Goal: Answer question/provide support: Answer question/provide support

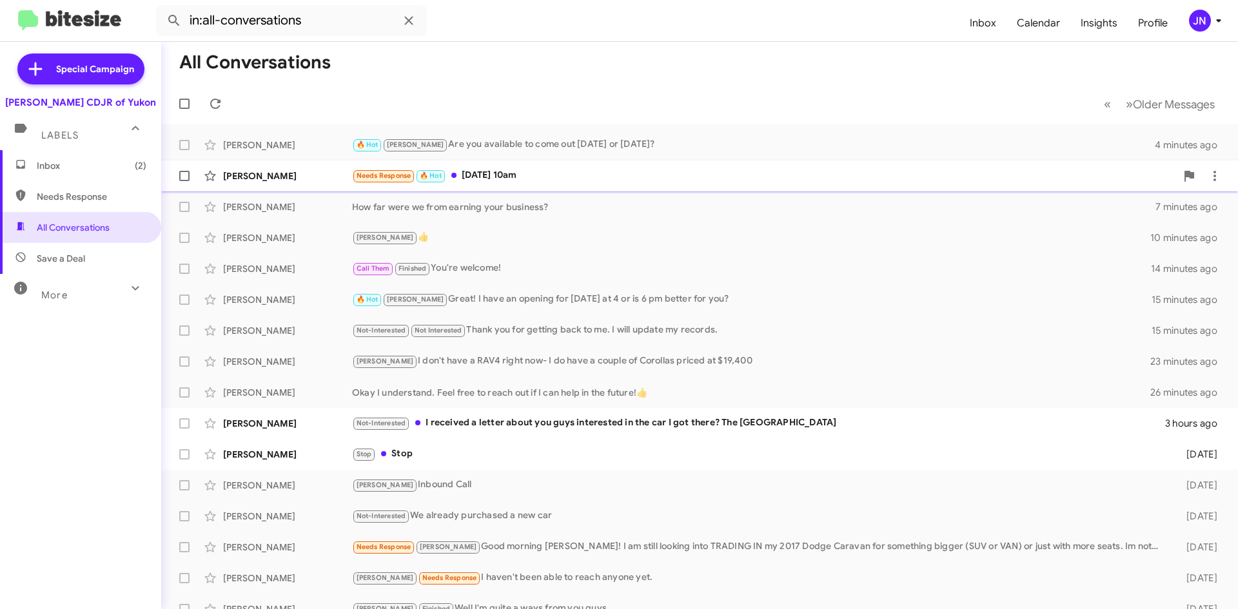
click at [496, 178] on div "Needs Response 🔥 Hot [DATE] 10am" at bounding box center [764, 175] width 824 height 15
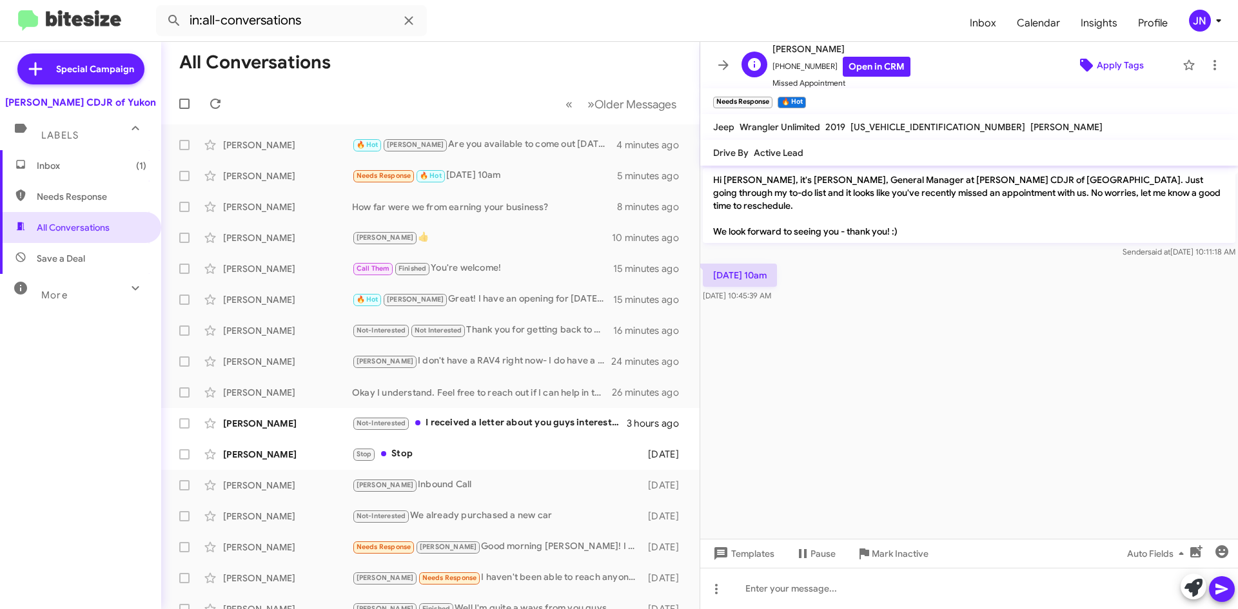
click at [1111, 64] on span "Apply Tags" at bounding box center [1120, 65] width 47 height 23
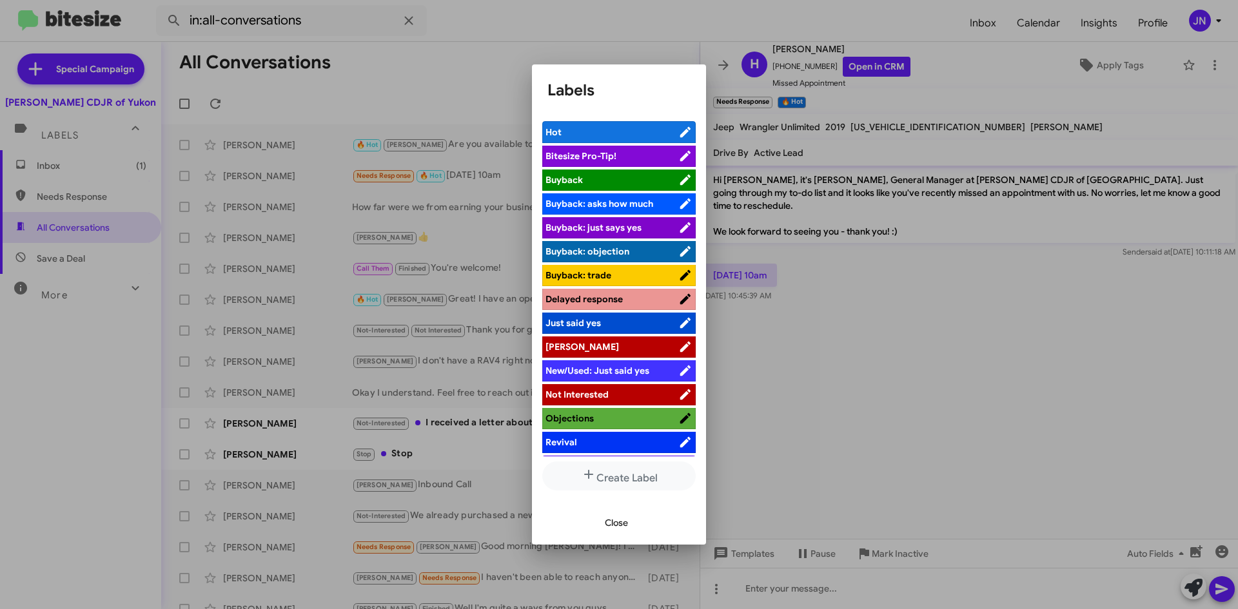
scroll to position [47, 0]
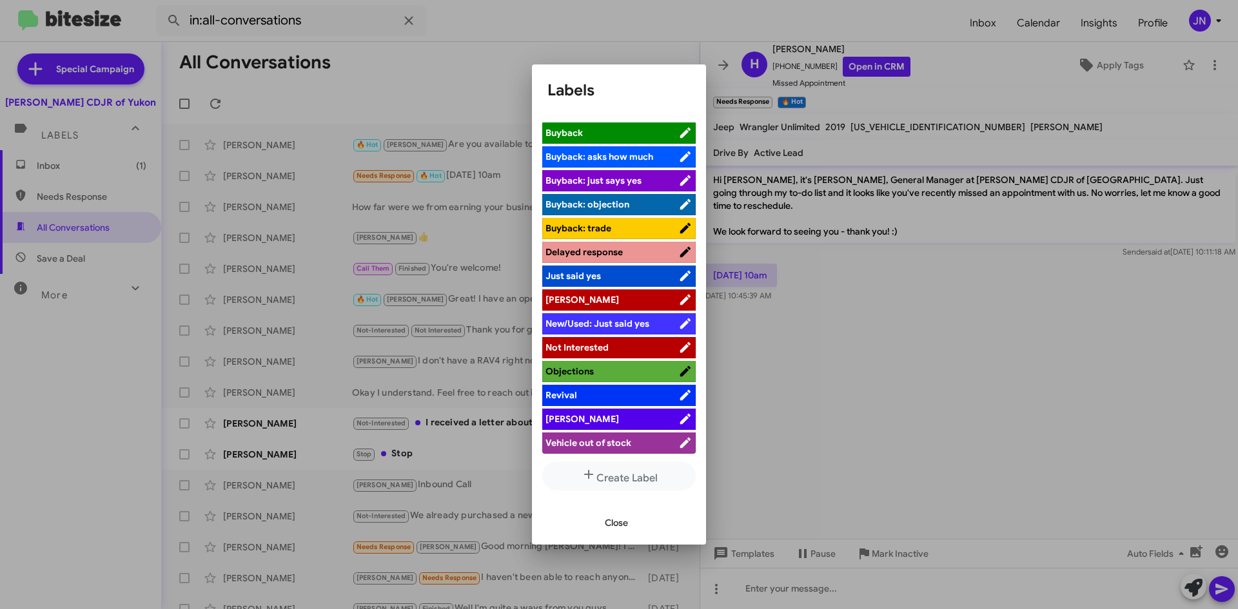
click at [599, 415] on span "[PERSON_NAME]" at bounding box center [611, 419] width 133 height 13
click at [614, 526] on span "Close" at bounding box center [616, 522] width 23 height 23
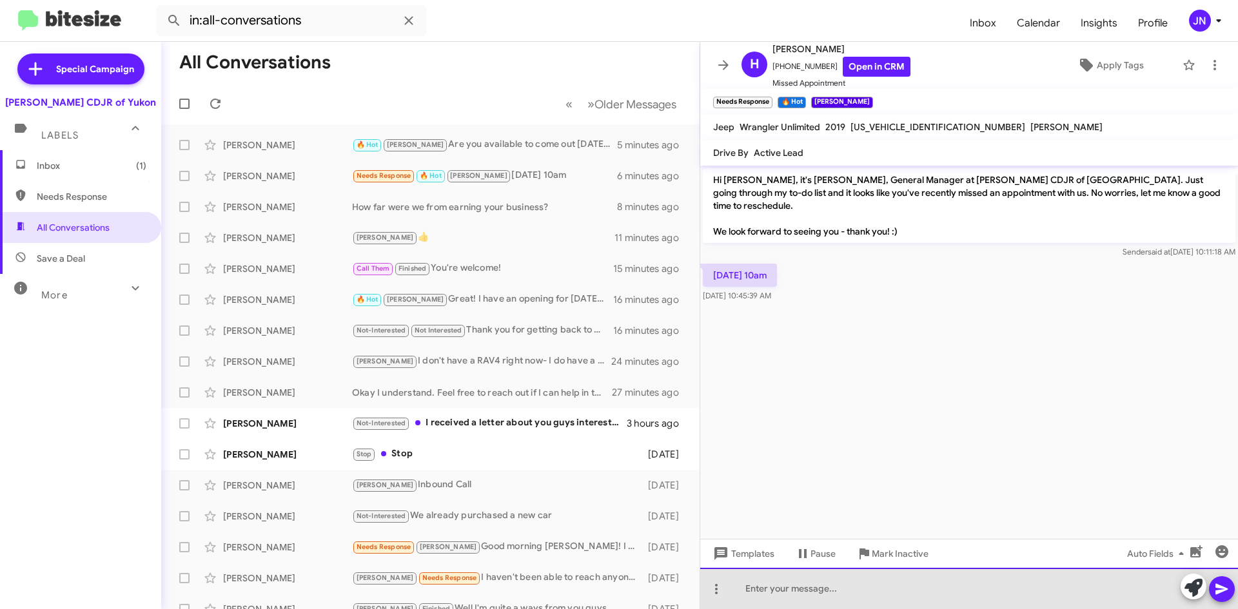
click at [804, 586] on div at bounding box center [969, 588] width 538 height 41
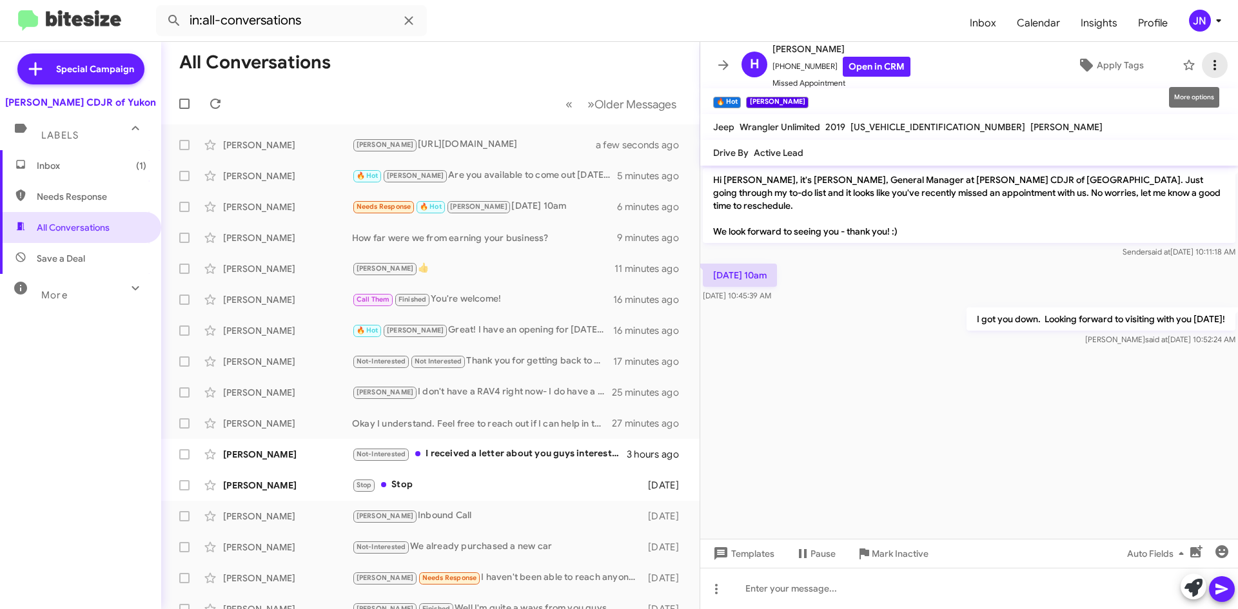
click at [1207, 60] on icon at bounding box center [1214, 64] width 15 height 15
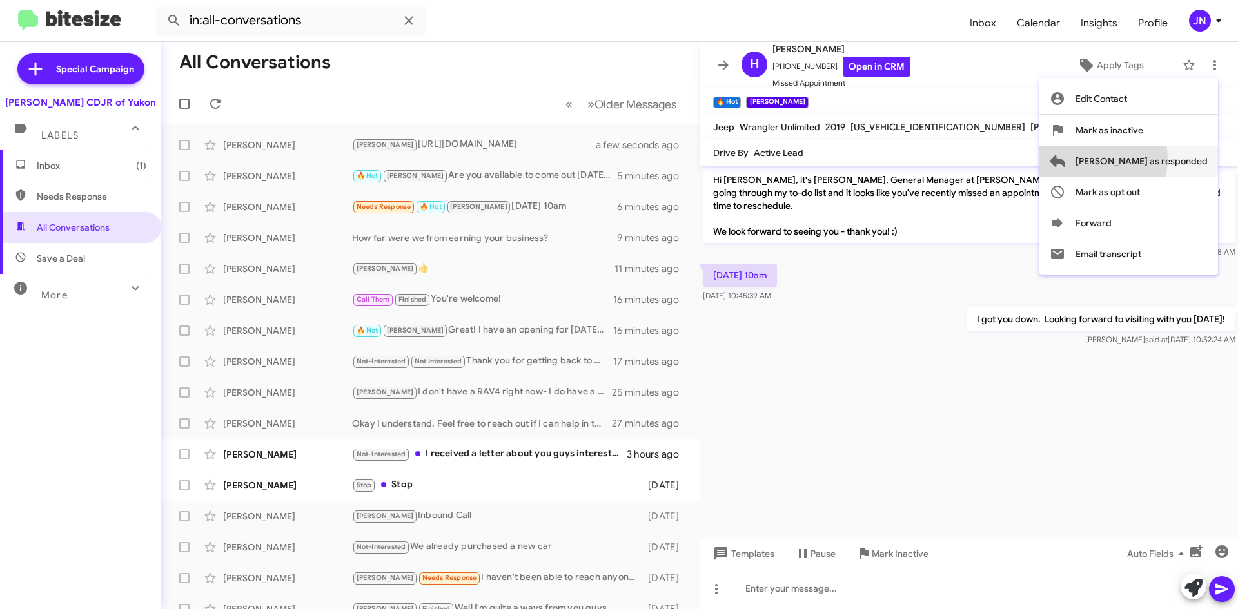
click at [1138, 159] on span "[PERSON_NAME] as responded" at bounding box center [1141, 161] width 132 height 31
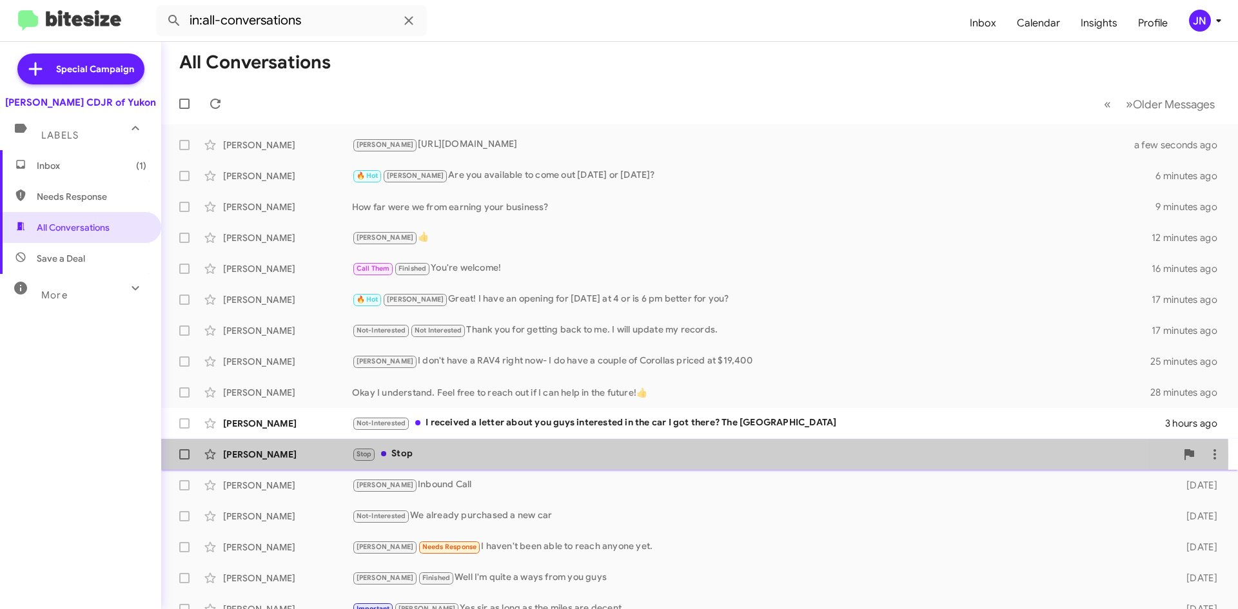
click at [451, 457] on div "Stop Stop" at bounding box center [764, 454] width 824 height 15
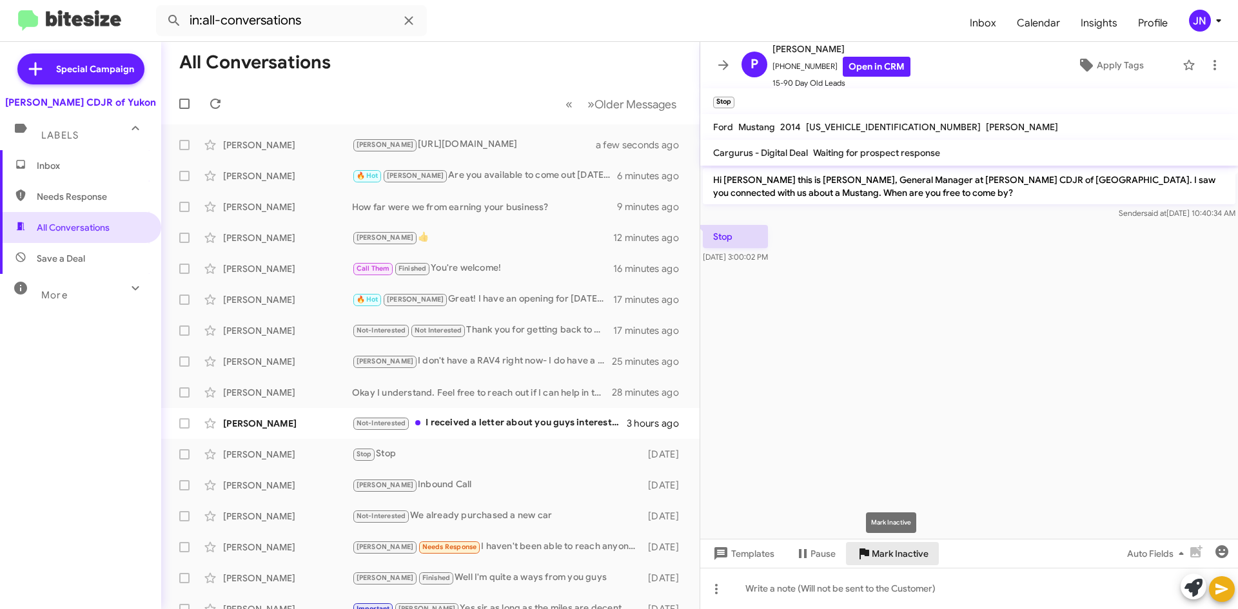
click at [906, 552] on span "Mark Inactive" at bounding box center [900, 553] width 57 height 23
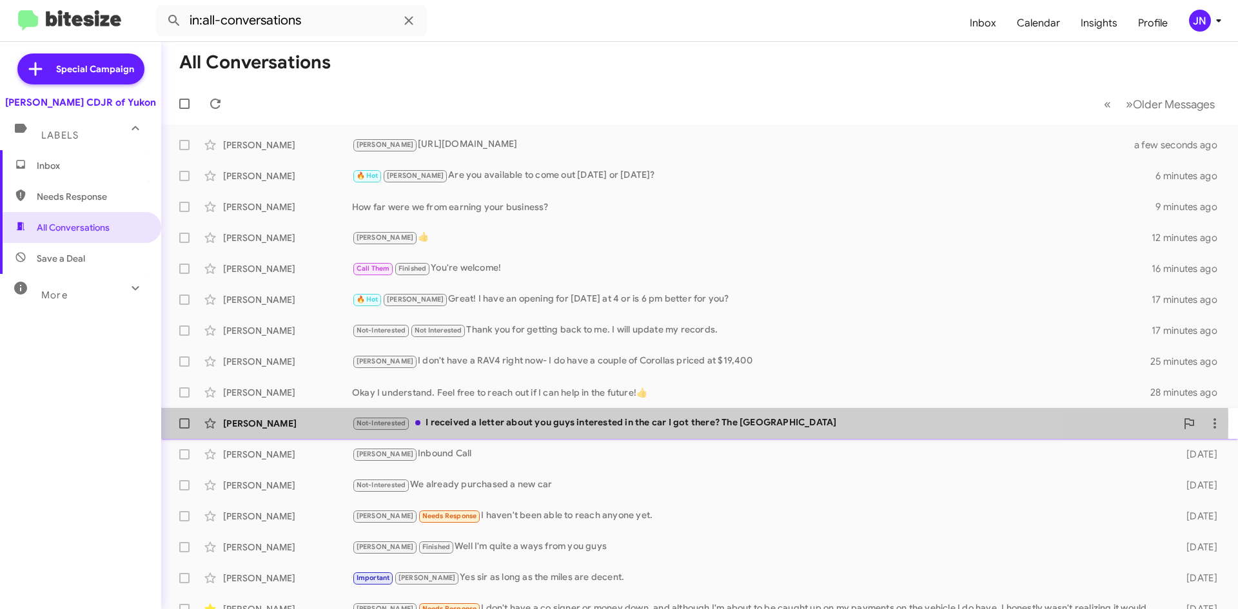
click at [571, 422] on div "Not-Interested I received a letter about you guys interested in the car I got t…" at bounding box center [764, 423] width 824 height 15
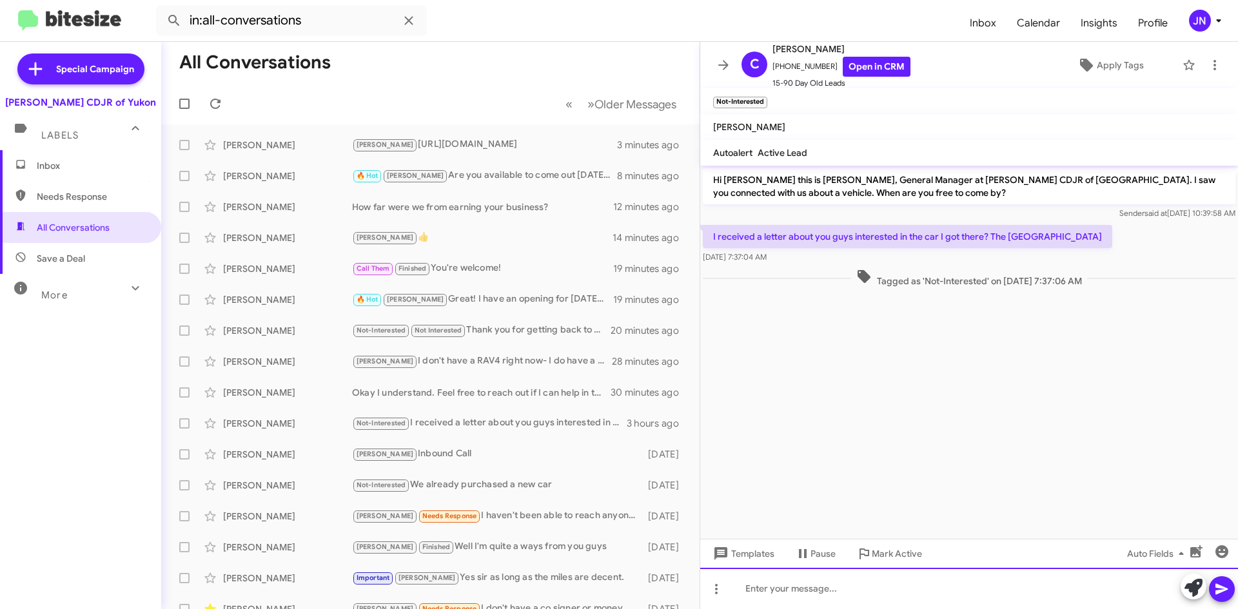
click at [769, 583] on div at bounding box center [969, 588] width 538 height 41
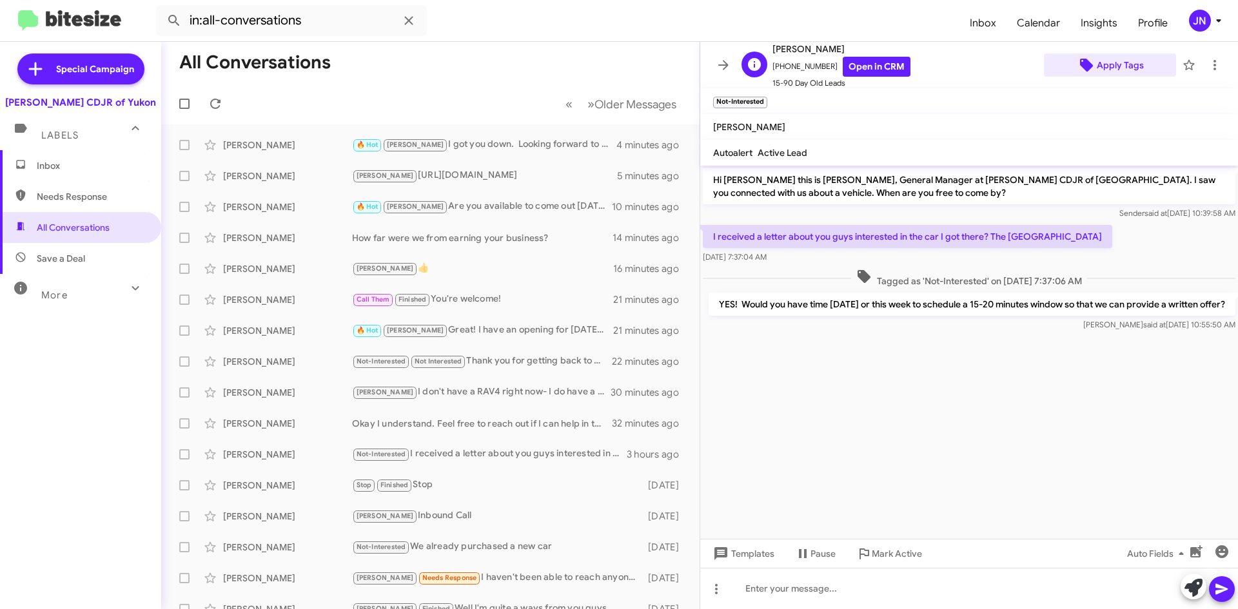
click at [1110, 64] on span "Apply Tags" at bounding box center [1120, 65] width 47 height 23
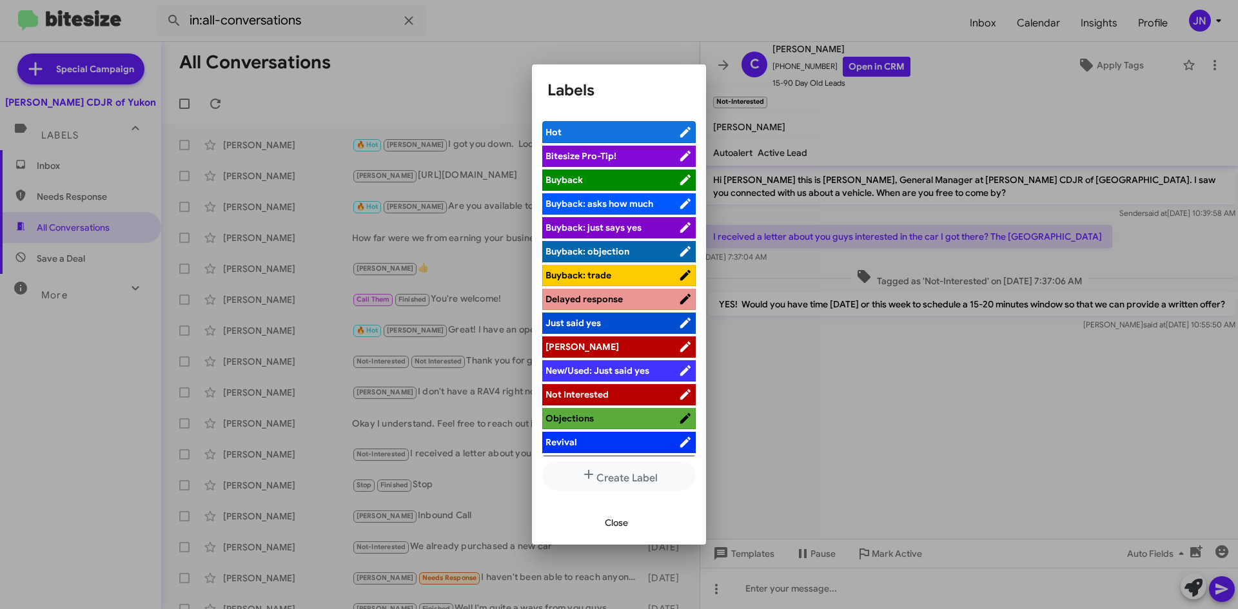
click at [612, 344] on span "[PERSON_NAME]" at bounding box center [611, 346] width 133 height 13
click at [621, 522] on span "Close" at bounding box center [616, 522] width 23 height 23
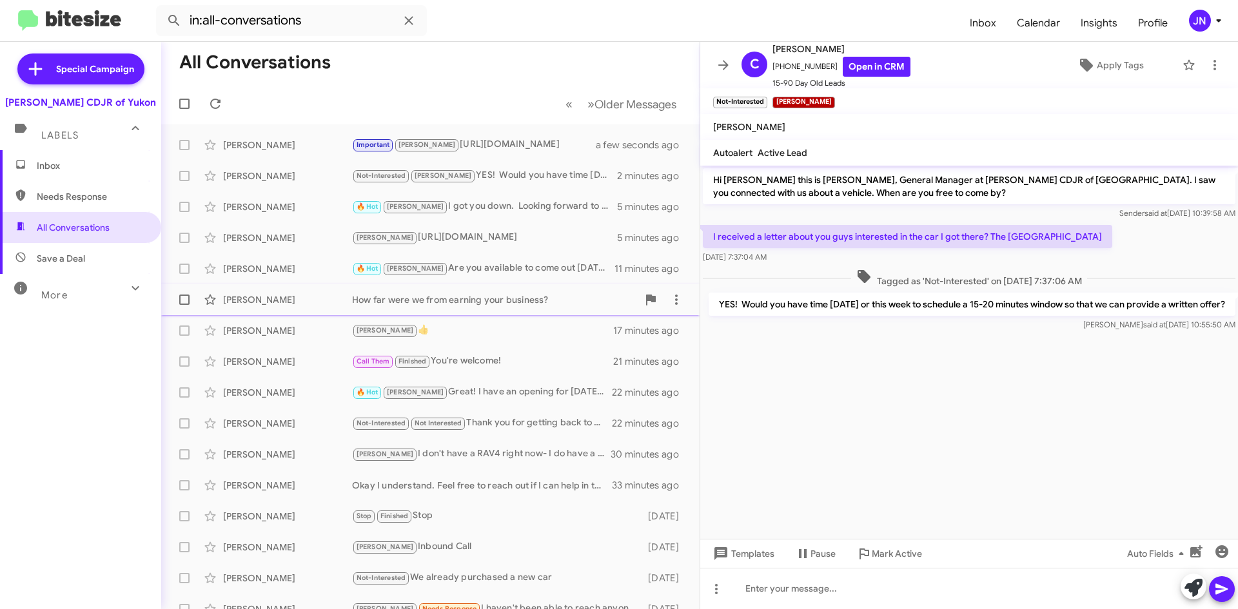
click at [416, 300] on div "How far were we from earning your business?" at bounding box center [495, 299] width 286 height 13
